Goal: Task Accomplishment & Management: Complete application form

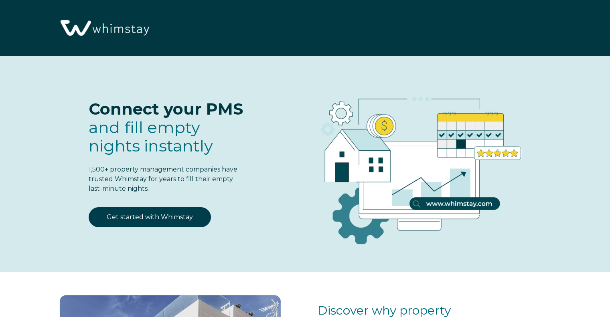
select select "PH"
select select "Standard"
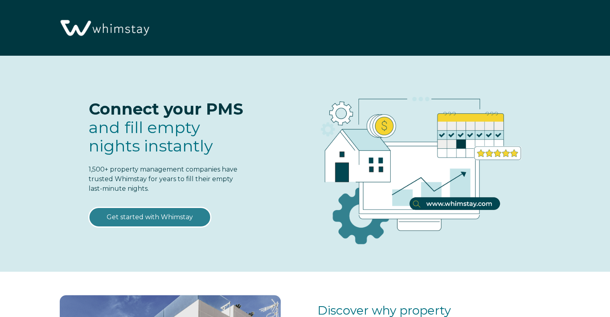
click at [164, 218] on link "Get started with Whimstay" at bounding box center [150, 217] width 122 height 20
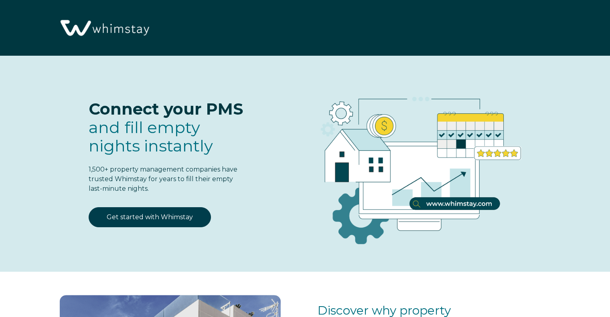
select select "PH"
select select "Standard"
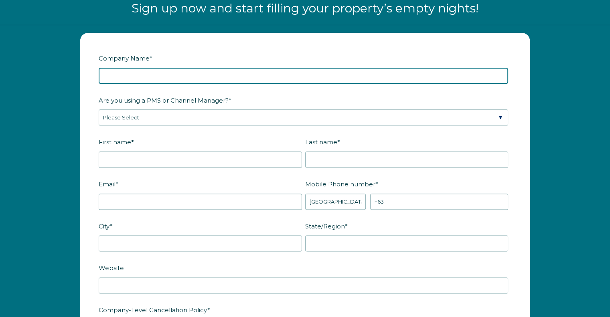
click at [129, 79] on input "Company Name *" at bounding box center [304, 76] width 410 height 16
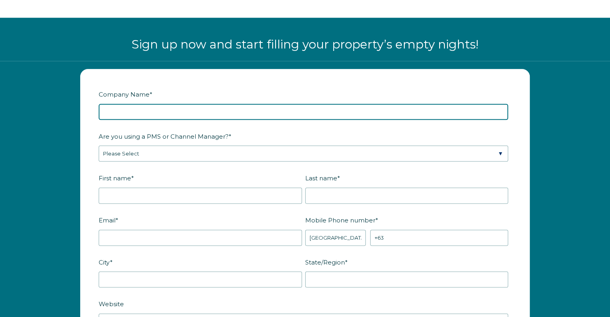
scroll to position [946, 0]
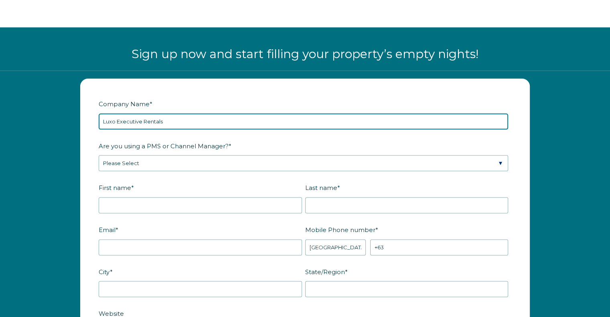
type input "Luxo Executive Rentals"
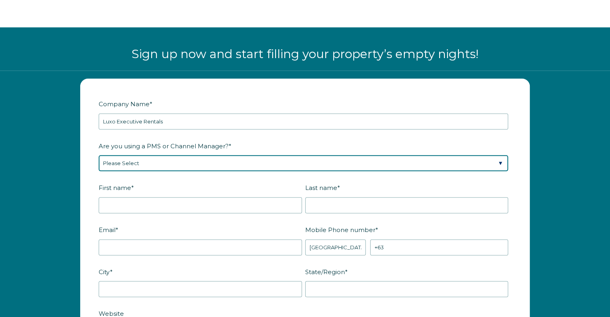
drag, startPoint x: 190, startPoint y: 161, endPoint x: 168, endPoint y: 164, distance: 22.7
click at [168, 164] on select "Please Select Barefoot BookingPal Boost Brightside CiiRUS Escapia Guesty Hostaw…" at bounding box center [304, 163] width 410 height 16
select select "Hostaway"
click at [99, 155] on select "Please Select Barefoot BookingPal Boost Brightside CiiRUS Escapia Guesty Hostaw…" at bounding box center [304, 163] width 410 height 16
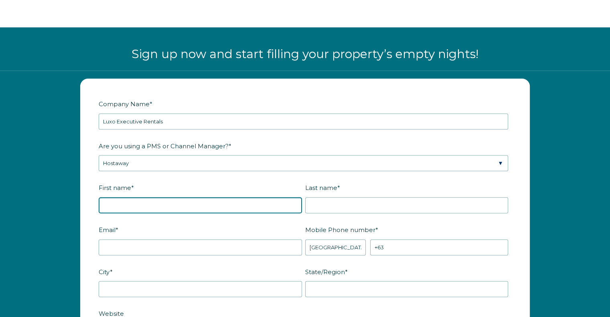
click at [150, 211] on input "First name *" at bounding box center [200, 205] width 203 height 16
type input "Carolyn"
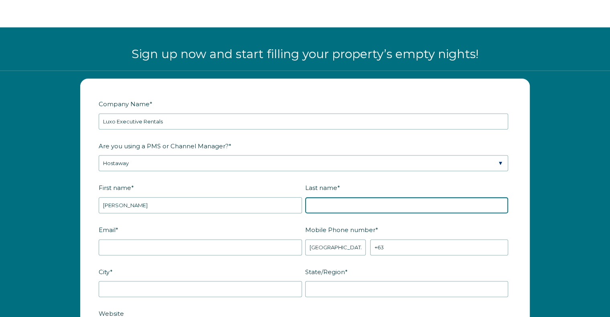
type input "Bartley"
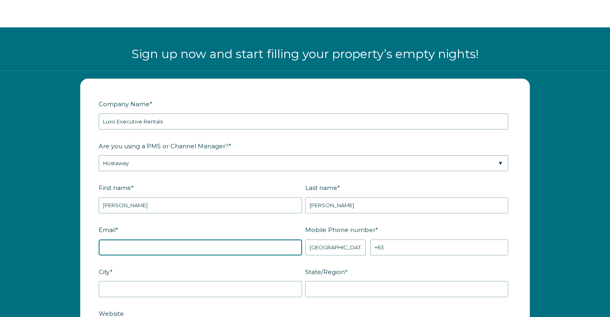
type input "luxoprime@luxoexecutiverentals.com"
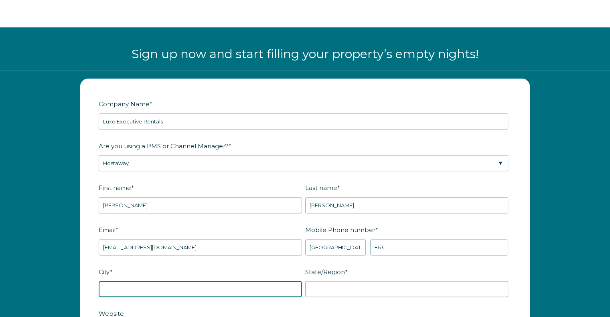
type input "Worcester"
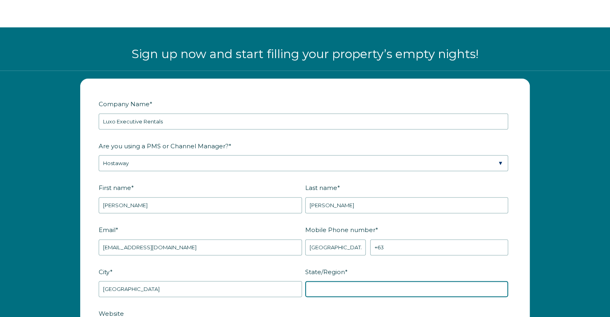
type input "MA"
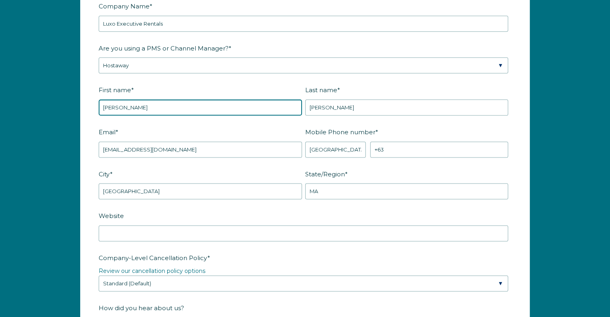
scroll to position [1046, 0]
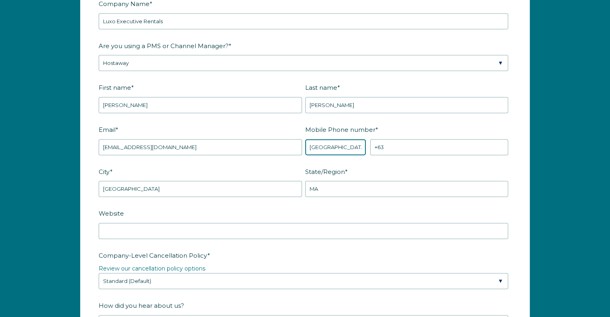
click at [332, 144] on select "* Afghanistan (‫افغانستان‬‎) Albania (Shqipëri) Algeria (‫الجزائر‬‎) American S…" at bounding box center [335, 147] width 61 height 16
select select "US"
click at [305, 139] on select "* Afghanistan (‫افغانستان‬‎) Albania (Shqipëri) Algeria (‫الجزائر‬‎) American S…" at bounding box center [335, 147] width 61 height 16
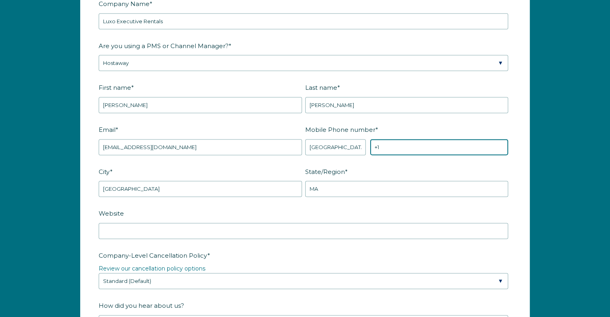
click at [391, 142] on input "+1" at bounding box center [439, 147] width 138 height 16
type input "+1 5087222289"
click at [389, 161] on fieldset "Email * luxoprime@luxoexecutiverentals.com Mobile Phone number * * Afghanistan …" at bounding box center [305, 144] width 413 height 42
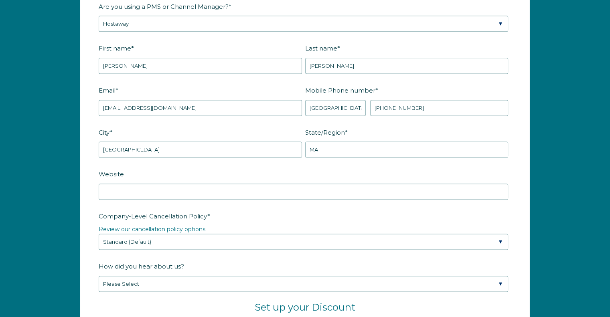
scroll to position [1088, 0]
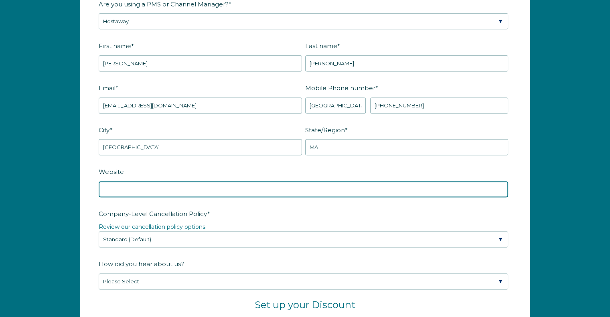
click at [152, 186] on input "Website" at bounding box center [304, 189] width 410 height 16
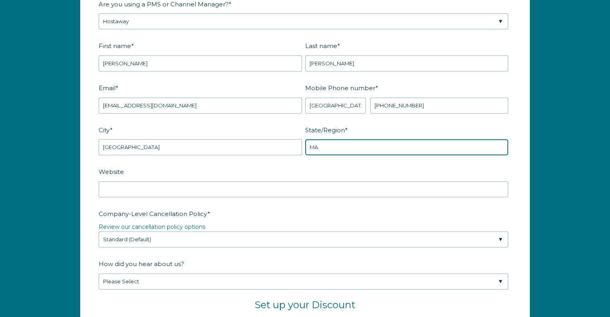
click at [341, 142] on input "MA" at bounding box center [406, 147] width 203 height 16
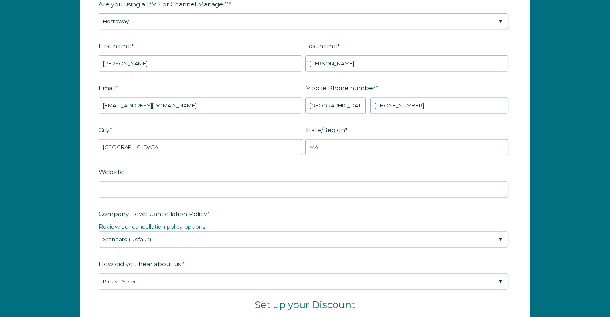
click at [274, 166] on label "Website" at bounding box center [305, 172] width 413 height 14
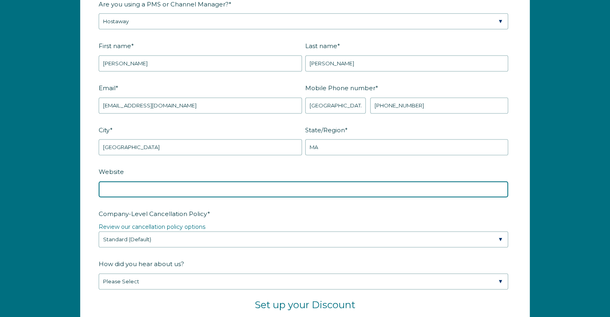
click at [274, 181] on input "Website" at bounding box center [304, 189] width 410 height 16
type input "www.luxoexecutiverentals.com"
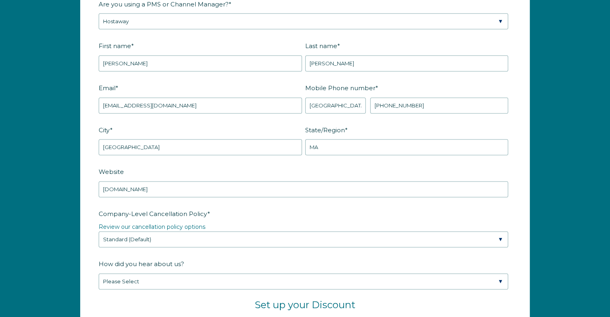
click at [246, 219] on div "Company-Level Cancellation Policy * Review our cancellation policy options Plea…" at bounding box center [305, 227] width 413 height 41
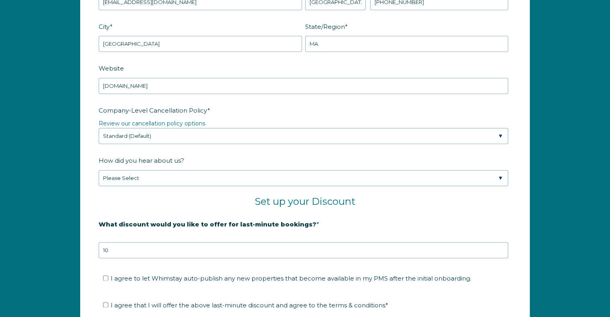
scroll to position [1200, 0]
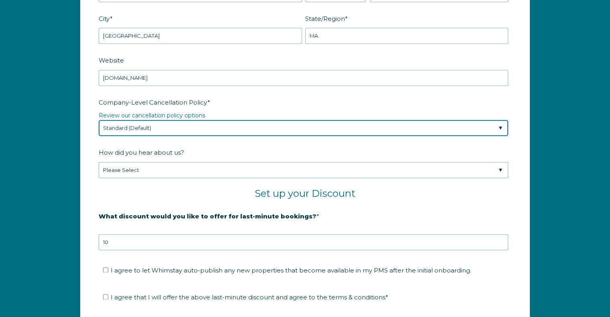
click at [187, 120] on select "Please Select Partial Standard (Default) Moderate Strict" at bounding box center [304, 128] width 410 height 16
select select "Strict"
click at [99, 120] on select "Please Select Partial Standard (Default) Moderate Strict" at bounding box center [304, 128] width 410 height 16
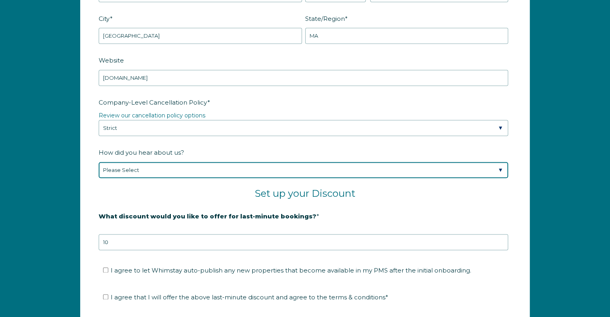
click at [184, 170] on select "Please Select Found Whimstay through a Google search Spoke to a Whimstay salesp…" at bounding box center [304, 170] width 410 height 16
select select "Marketing Email"
click at [99, 162] on select "Please Select Found Whimstay through a Google search Spoke to a Whimstay salesp…" at bounding box center [304, 170] width 410 height 16
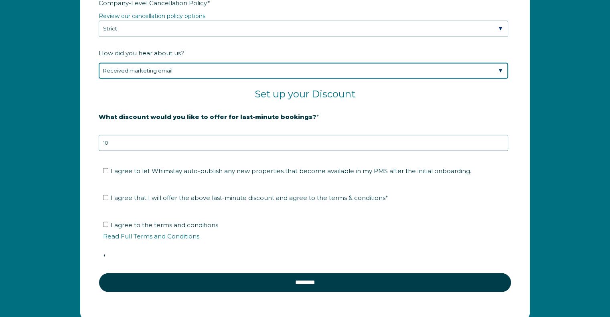
scroll to position [1300, 0]
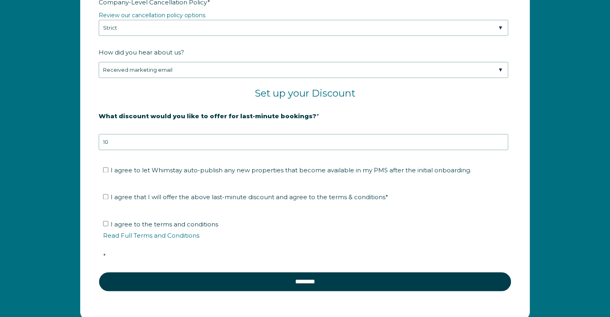
click at [103, 195] on ul "I agree that I will offer the above last-minute discount and agree to the terms…" at bounding box center [304, 197] width 410 height 13
click at [105, 195] on input "I agree that I will offer the above last-minute discount and agree to the terms…" at bounding box center [105, 196] width 5 height 5
checkbox input "true"
click at [107, 222] on input "I agree to the terms and conditions Read Full Terms and Conditions *" at bounding box center [105, 223] width 5 height 5
checkbox input "true"
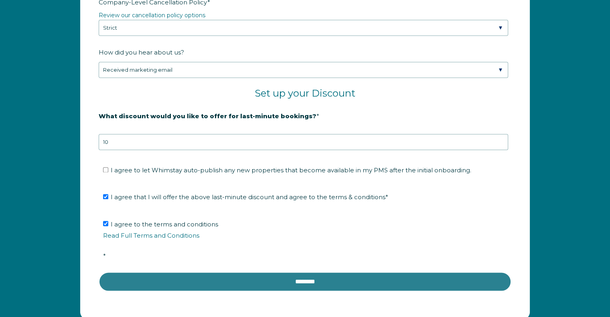
click at [286, 284] on input "********" at bounding box center [305, 281] width 413 height 19
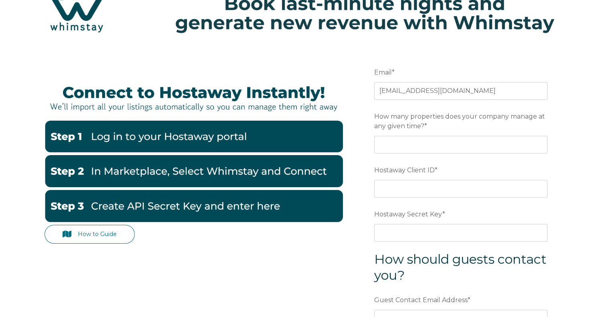
scroll to position [39, 0]
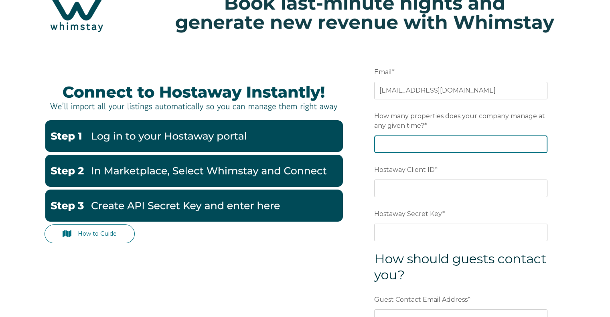
click at [387, 140] on input "How many properties does your company manage at any given time? *" at bounding box center [460, 145] width 173 height 18
type input "12"
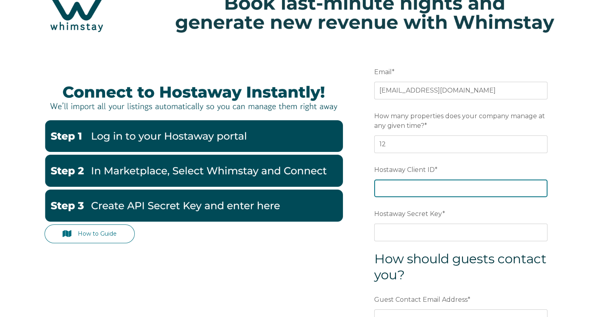
click at [407, 185] on input "Hostaway Client ID *" at bounding box center [460, 189] width 173 height 18
paste input "123518"
type input "123518"
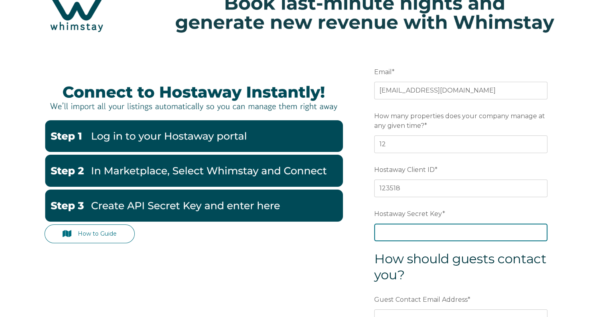
click at [440, 228] on input "Hostaway Secret Key *" at bounding box center [460, 233] width 173 height 18
paste input "7fec5d784f82a6fb54db583cc52b657f8128c39e302220bea7cdcc4488338f18"
type input "7fec5d784f82a6fb54db583cc52b657f8128c39e302220bea7cdcc4488338f18"
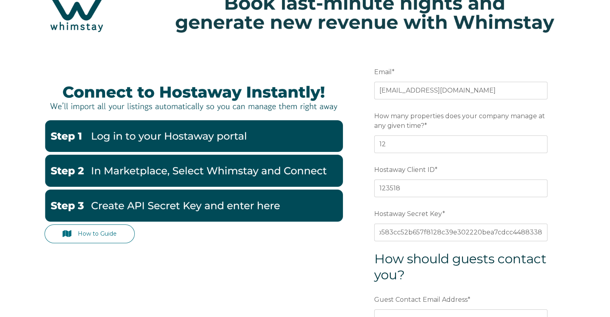
click at [556, 276] on form "Email * luxoprime@luxoexecutiverentals.com Preferred language SDR How many prop…" at bounding box center [460, 240] width 209 height 386
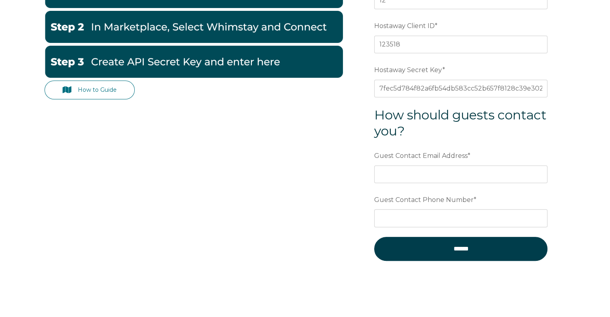
scroll to position [195, 0]
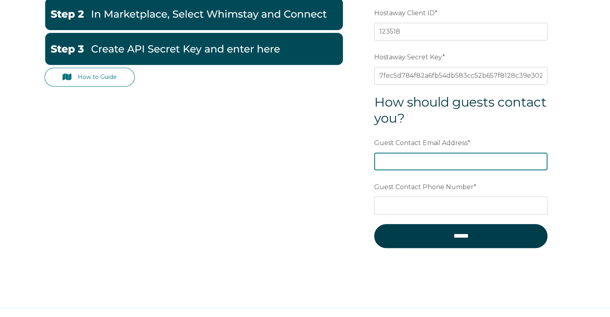
click at [430, 155] on input "Guest Contact Email Address *" at bounding box center [460, 162] width 173 height 18
type input "luxoprime@luxoexecutiverentals.com"
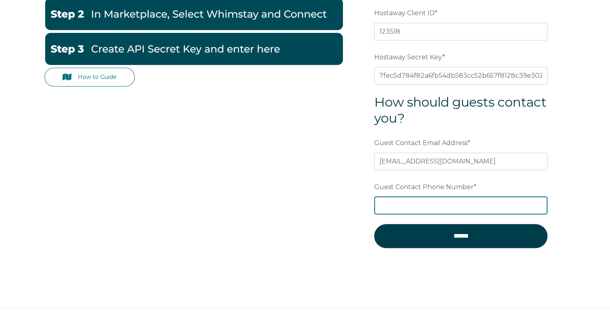
click at [451, 203] on input "Guest Contact Phone Number *" at bounding box center [460, 206] width 173 height 18
type input "5"
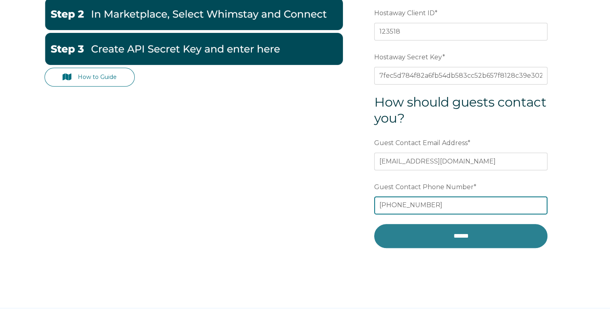
type input "+1 508 722 2289"
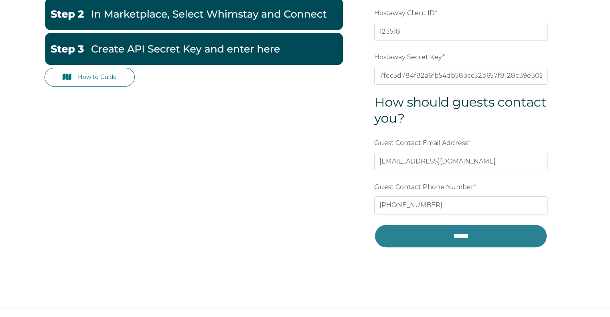
click at [463, 229] on input "******" at bounding box center [460, 236] width 173 height 24
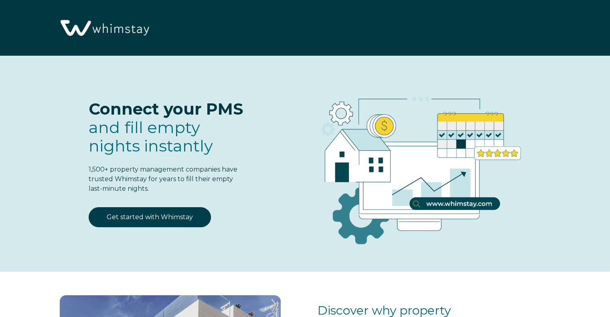
select select "US"
select select "Standard"
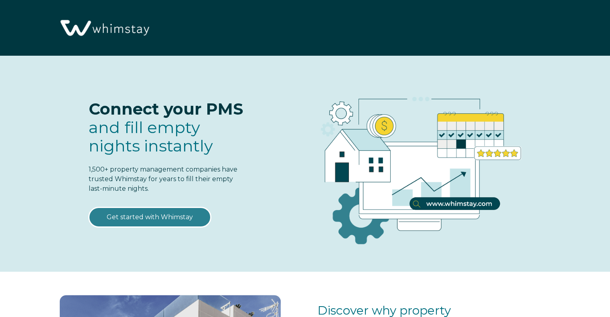
click at [158, 217] on link "Get started with Whimstay" at bounding box center [150, 217] width 122 height 20
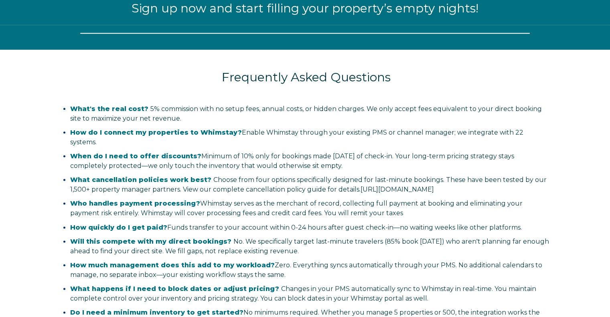
select select "US"
select select "Standard"
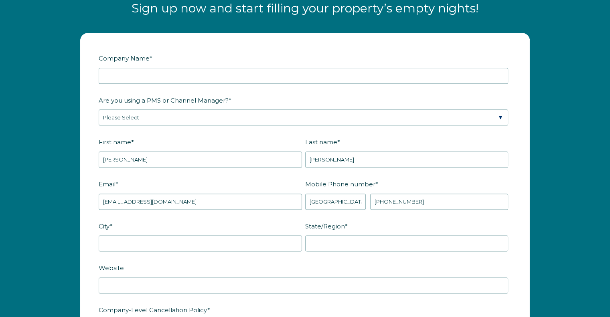
scroll to position [987, 0]
